Goal: Use online tool/utility: Utilize a website feature to perform a specific function

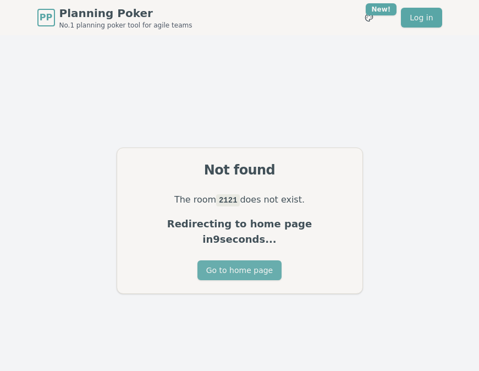
click at [218, 260] on button "Go to home page" at bounding box center [240, 270] width 84 height 20
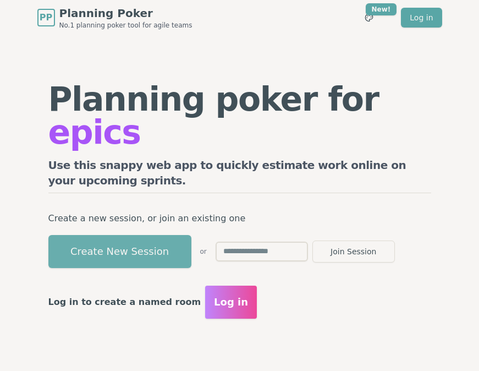
click at [170, 235] on button "Create New Session" at bounding box center [119, 251] width 143 height 33
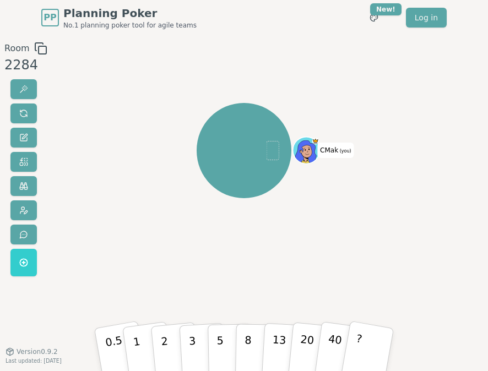
click at [17, 12] on header "PP Planning Poker No.1 planning poker tool for agile teams Toggle theme New! Lo…" at bounding box center [244, 17] width 488 height 35
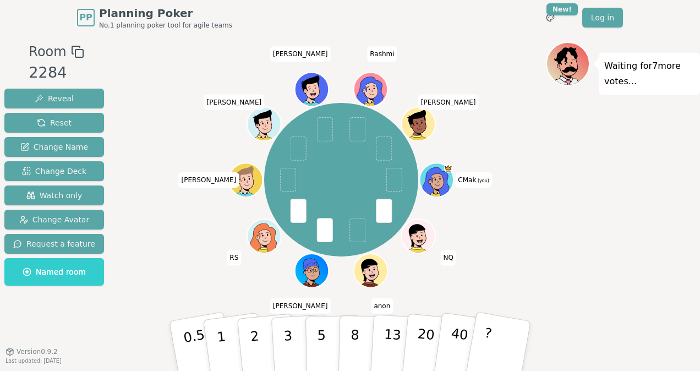
click at [26, 33] on header "PP Planning Poker No.1 planning poker tool for agile teams Toggle theme New! Lo…" at bounding box center [350, 17] width 700 height 35
click at [281, 348] on button "3" at bounding box center [301, 346] width 60 height 86
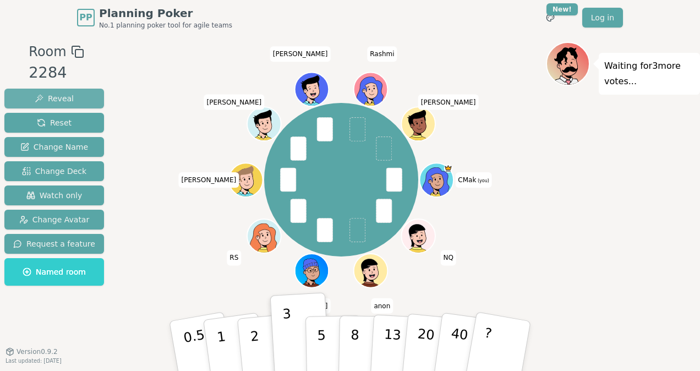
click at [67, 99] on span "Reveal" at bounding box center [54, 98] width 39 height 11
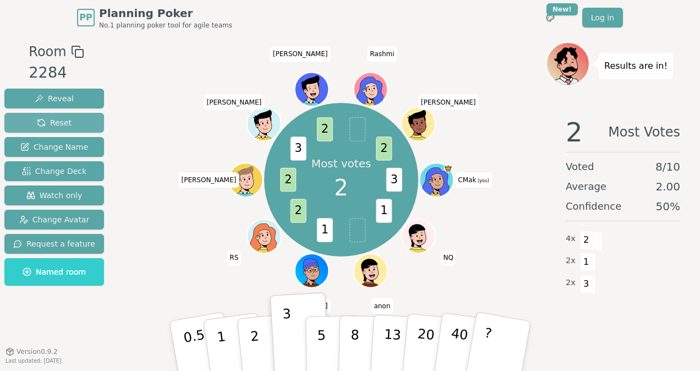
click at [77, 118] on button "Reset" at bounding box center [54, 123] width 100 height 20
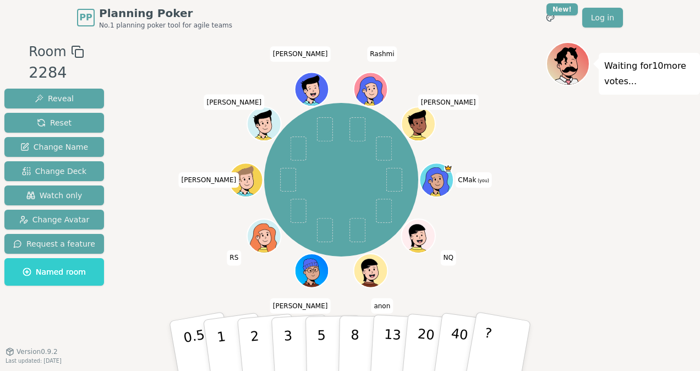
click at [36, 32] on header "PP Planning Poker No.1 planning poker tool for agile teams Toggle theme New! Lo…" at bounding box center [350, 17] width 700 height 35
click at [329, 331] on button "5" at bounding box center [334, 346] width 57 height 84
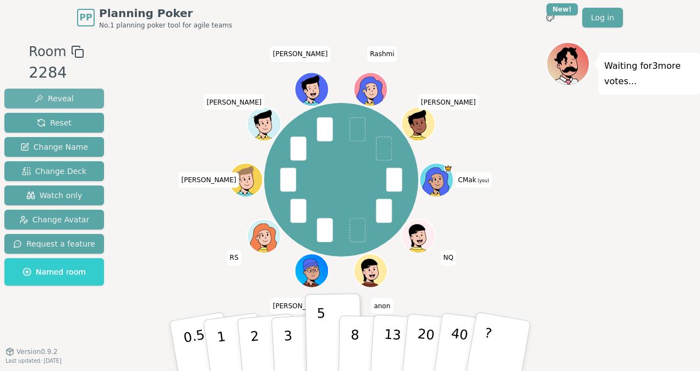
click at [74, 102] on button "Reveal" at bounding box center [54, 99] width 100 height 20
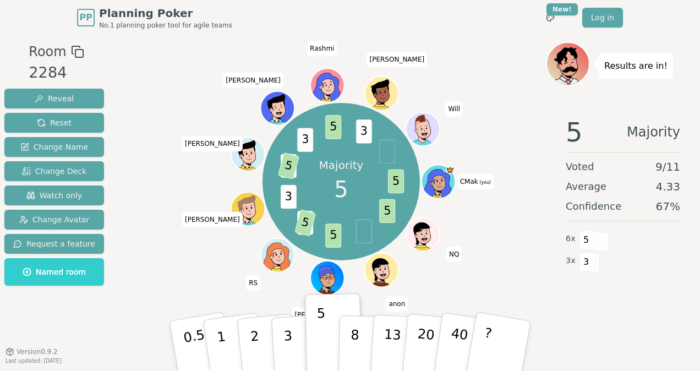
click at [33, 27] on header "PP Planning Poker No.1 planning poker tool for agile teams Toggle theme New! Lo…" at bounding box center [350, 17] width 700 height 35
click at [51, 117] on button "Reset" at bounding box center [54, 123] width 100 height 20
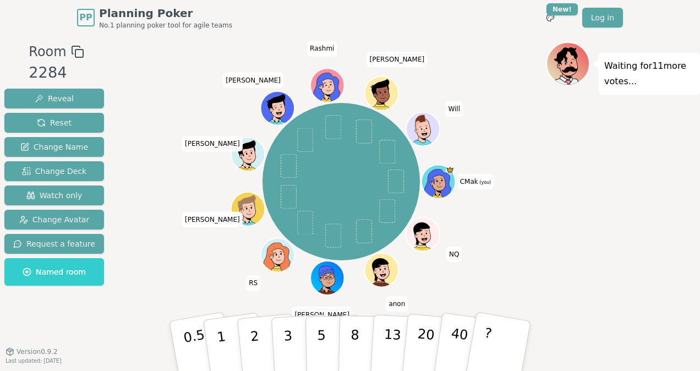
click at [479, 194] on div "Waiting for 11 more votes..." at bounding box center [623, 193] width 154 height 303
click at [36, 30] on header "PP Planning Poker No.1 planning poker tool for agile teams Toggle theme New! Lo…" at bounding box center [350, 17] width 700 height 35
click at [479, 221] on div "Waiting for 11 more votes..." at bounding box center [623, 193] width 154 height 303
click at [17, 30] on header "PP Planning Poker No.1 planning poker tool for agile teams Toggle theme New! Lo…" at bounding box center [350, 17] width 700 height 35
click at [283, 346] on button "3" at bounding box center [301, 346] width 60 height 86
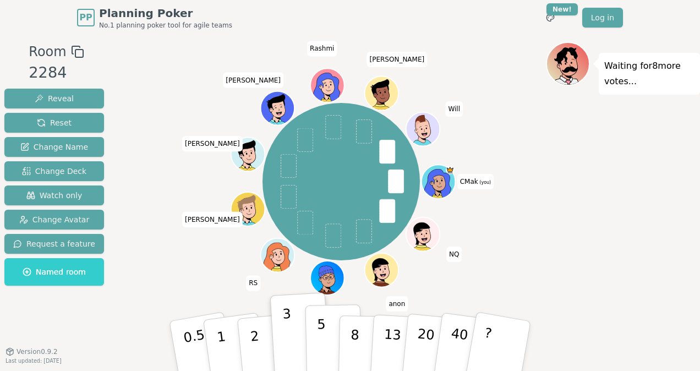
click at [316, 335] on button "5" at bounding box center [334, 346] width 57 height 84
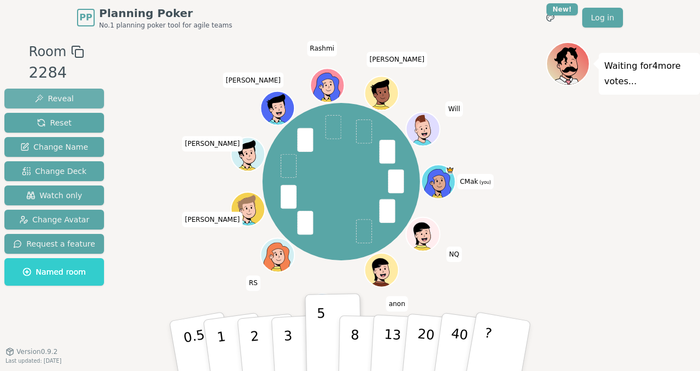
click at [72, 99] on button "Reveal" at bounding box center [54, 99] width 100 height 20
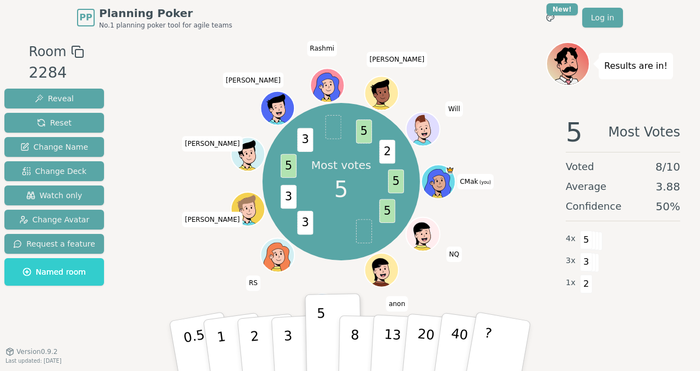
click at [26, 28] on header "PP Planning Poker No.1 planning poker tool for agile teams Toggle theme New! Lo…" at bounding box center [350, 17] width 700 height 35
click at [66, 118] on span "Reset" at bounding box center [54, 122] width 35 height 11
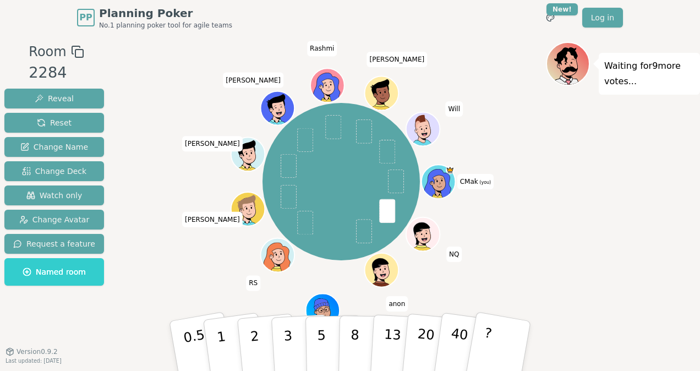
click at [32, 35] on div "Room 2284 Reveal Reset Change Name Change Deck Watch only Change Avatar Request…" at bounding box center [350, 193] width 700 height 316
click at [288, 348] on p "3" at bounding box center [289, 347] width 12 height 60
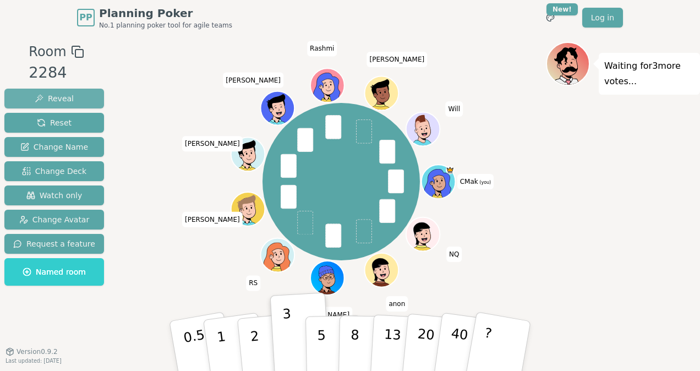
click at [77, 92] on button "Reveal" at bounding box center [54, 99] width 100 height 20
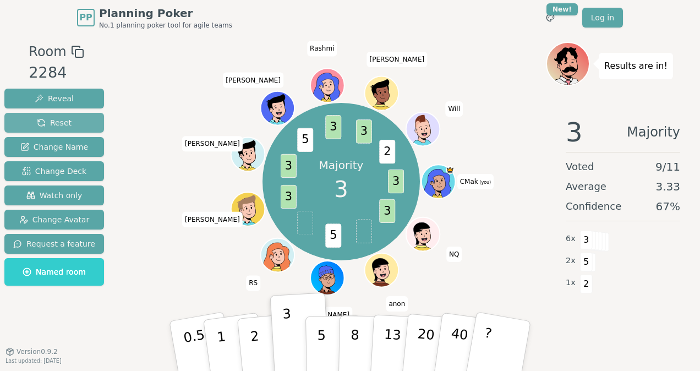
click at [75, 124] on button "Reset" at bounding box center [54, 123] width 100 height 20
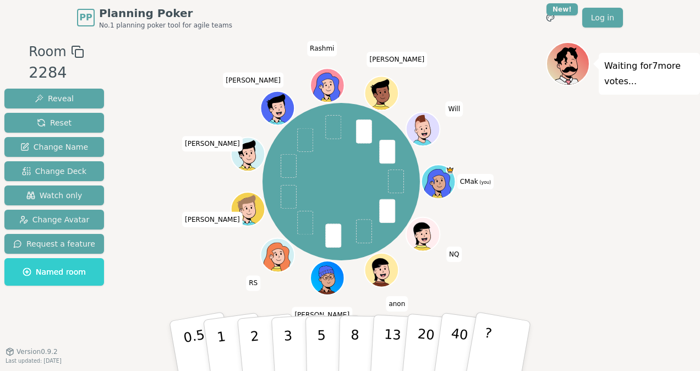
click at [35, 30] on header "PP Planning Poker No.1 planning poker tool for agile teams Toggle theme New! Lo…" at bounding box center [350, 17] width 700 height 35
click at [225, 339] on button "1" at bounding box center [234, 346] width 66 height 89
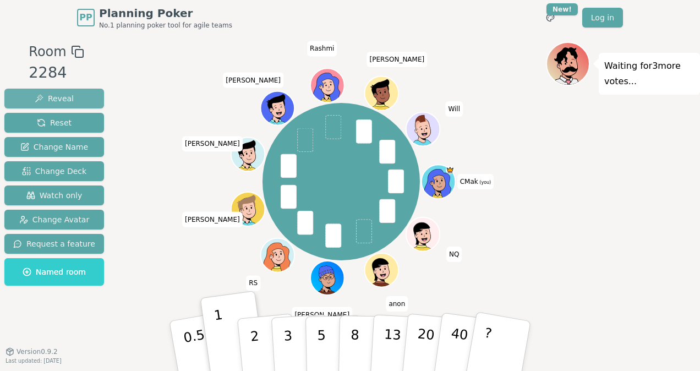
click at [69, 91] on button "Reveal" at bounding box center [54, 99] width 100 height 20
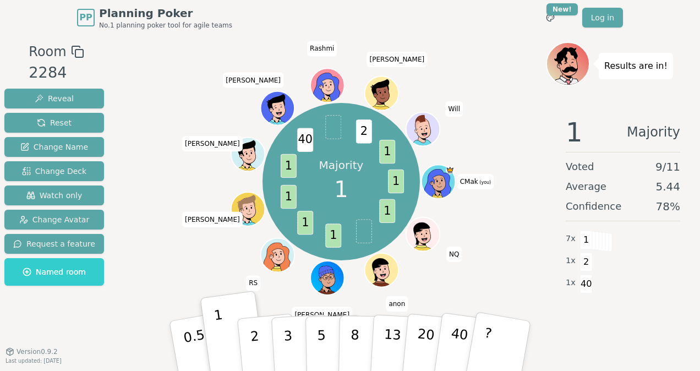
click at [40, 42] on span "Room" at bounding box center [47, 52] width 37 height 20
click at [66, 121] on span "Reset" at bounding box center [54, 122] width 35 height 11
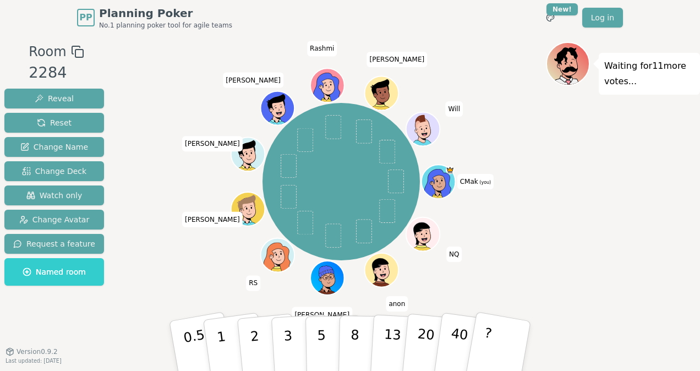
click at [20, 34] on header "PP Planning Poker No.1 planning poker tool for agile teams Toggle theme New! Lo…" at bounding box center [350, 17] width 700 height 35
click at [15, 322] on div "Room 2284 Reveal Reset Change Name Change Deck Watch only Change Avatar Request…" at bounding box center [54, 193] width 108 height 303
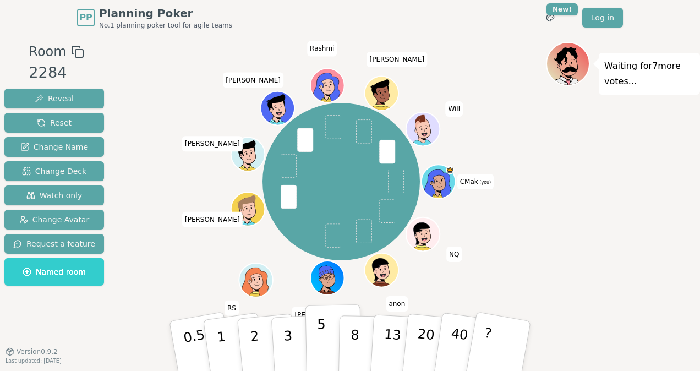
click at [315, 332] on button "5" at bounding box center [334, 346] width 57 height 84
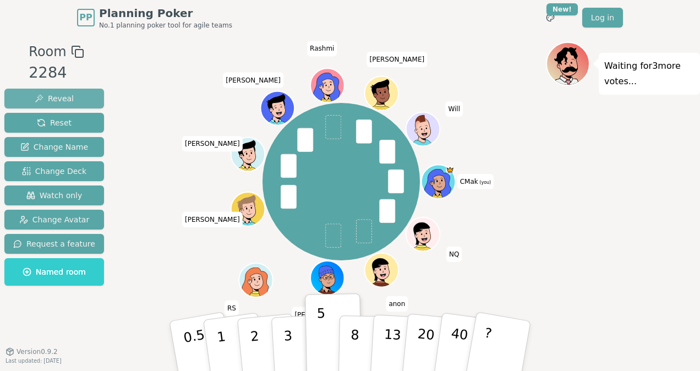
click at [82, 100] on button "Reveal" at bounding box center [54, 99] width 100 height 20
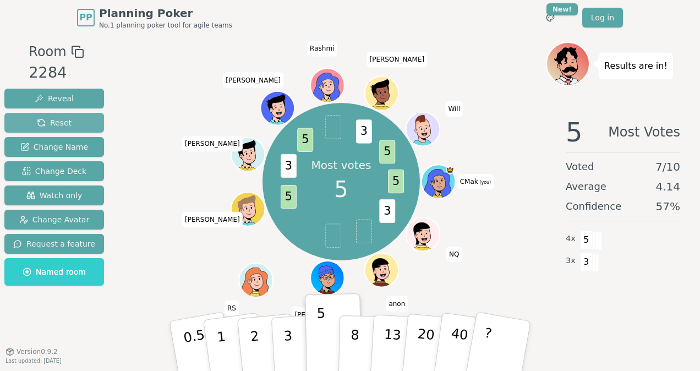
click at [19, 117] on button "Reset" at bounding box center [54, 123] width 100 height 20
